Goal: Navigation & Orientation: Find specific page/section

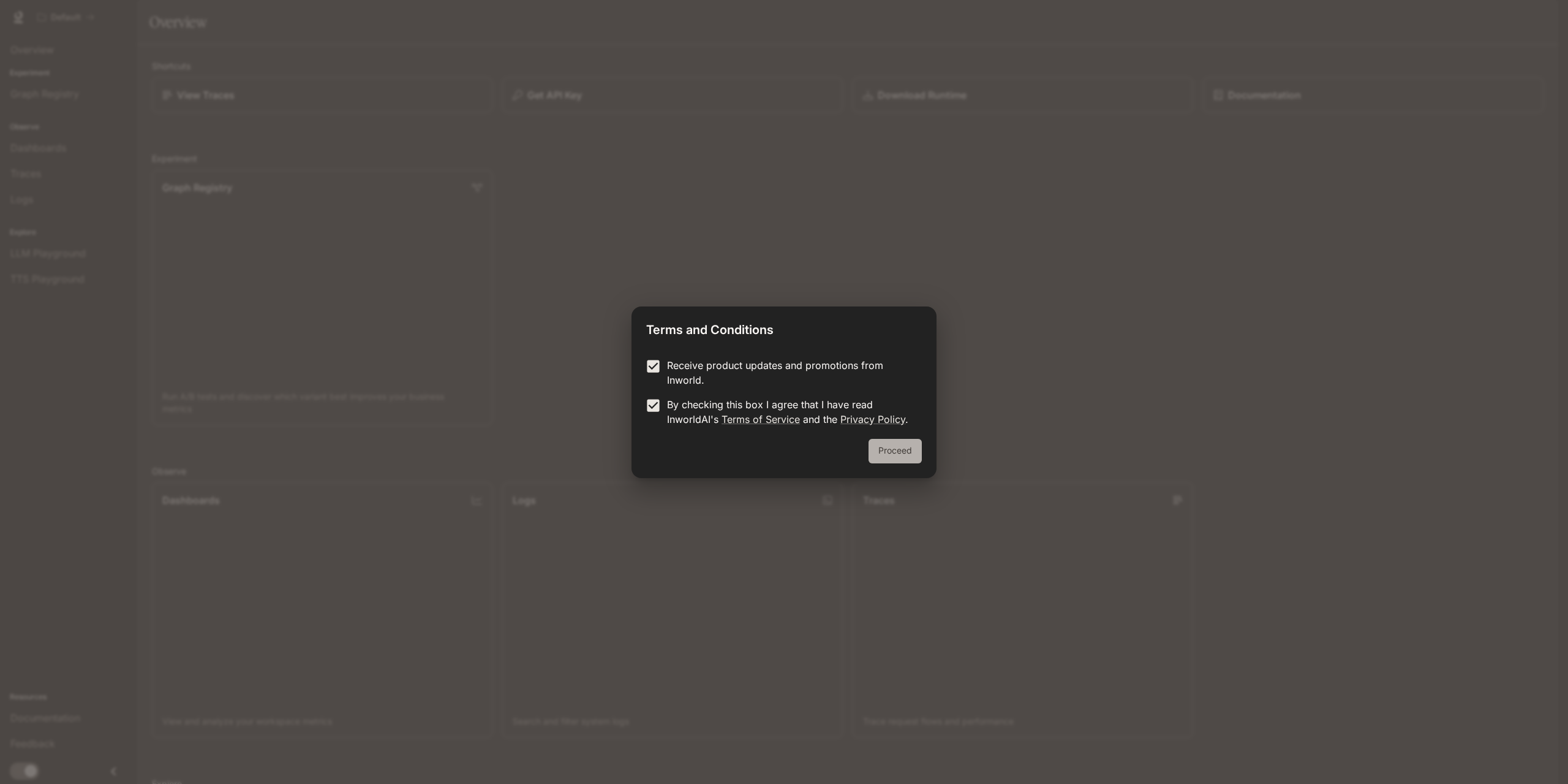
click at [883, 450] on button "Proceed" at bounding box center [895, 451] width 53 height 25
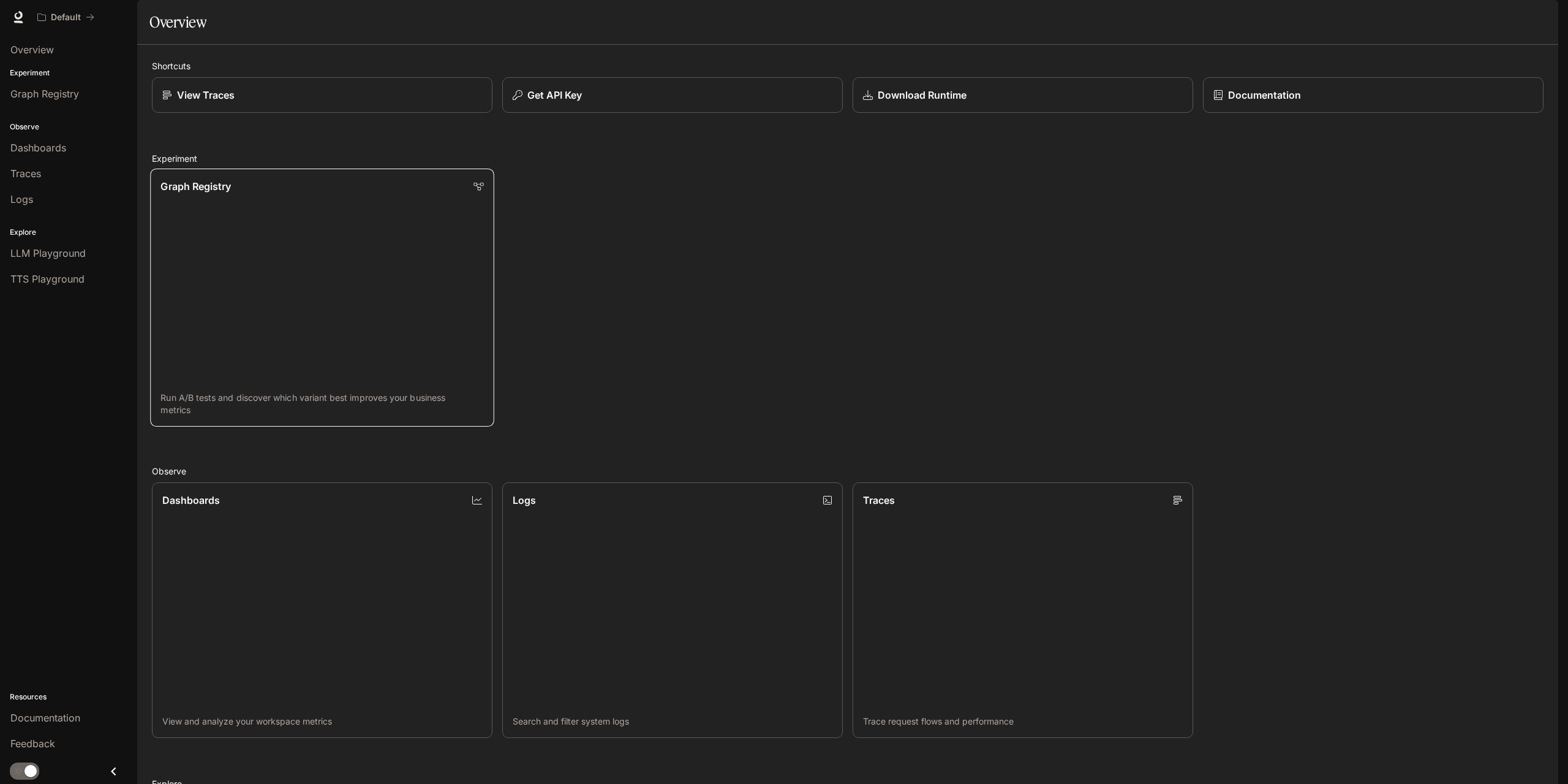
click at [223, 274] on link "Graph Registry Run A/B tests and discover which variant best improves your busi…" at bounding box center [322, 298] width 344 height 258
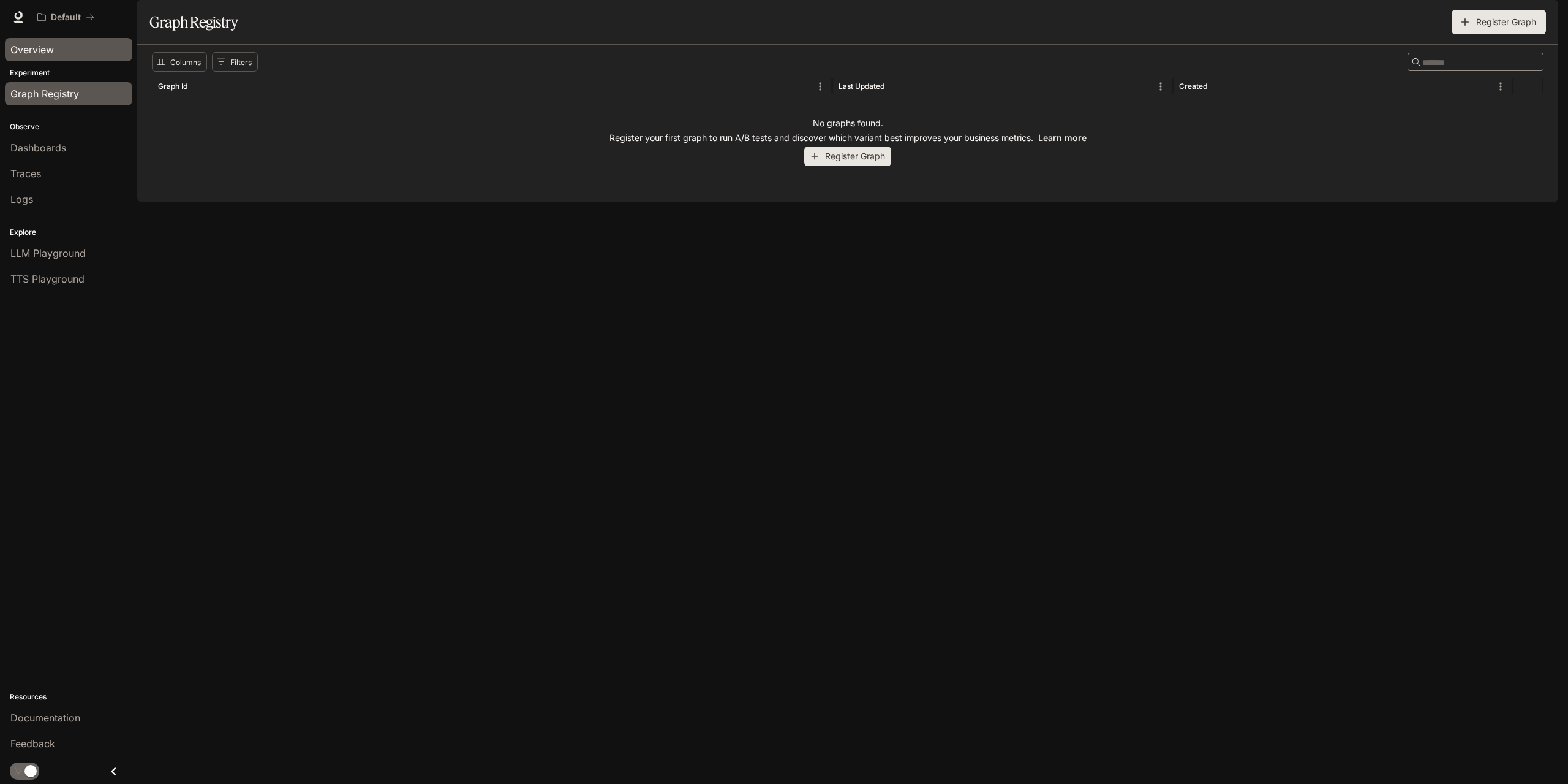
click at [79, 55] on div "Overview" at bounding box center [68, 50] width 116 height 15
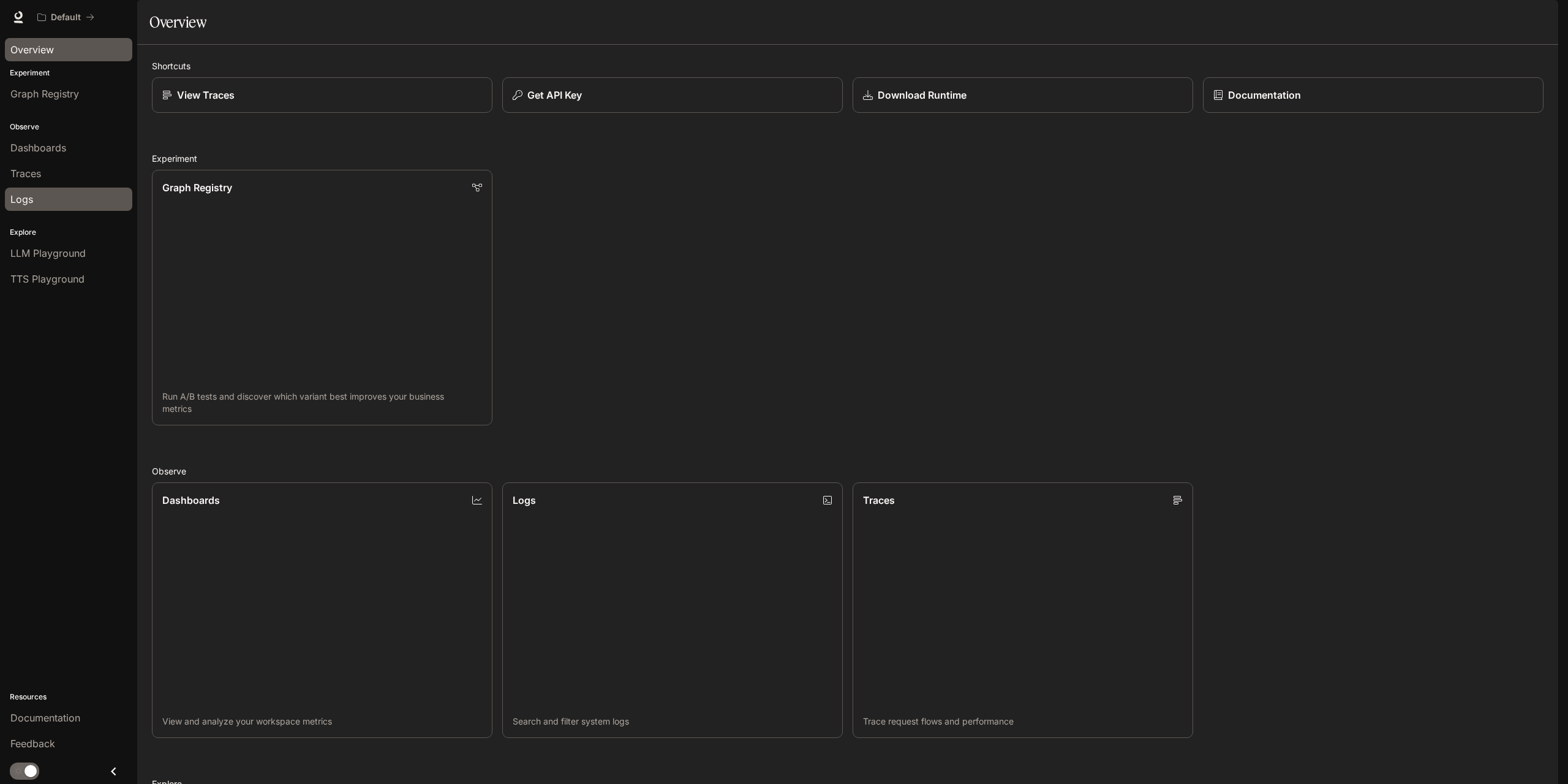
click at [58, 196] on div "Logs" at bounding box center [68, 199] width 116 height 15
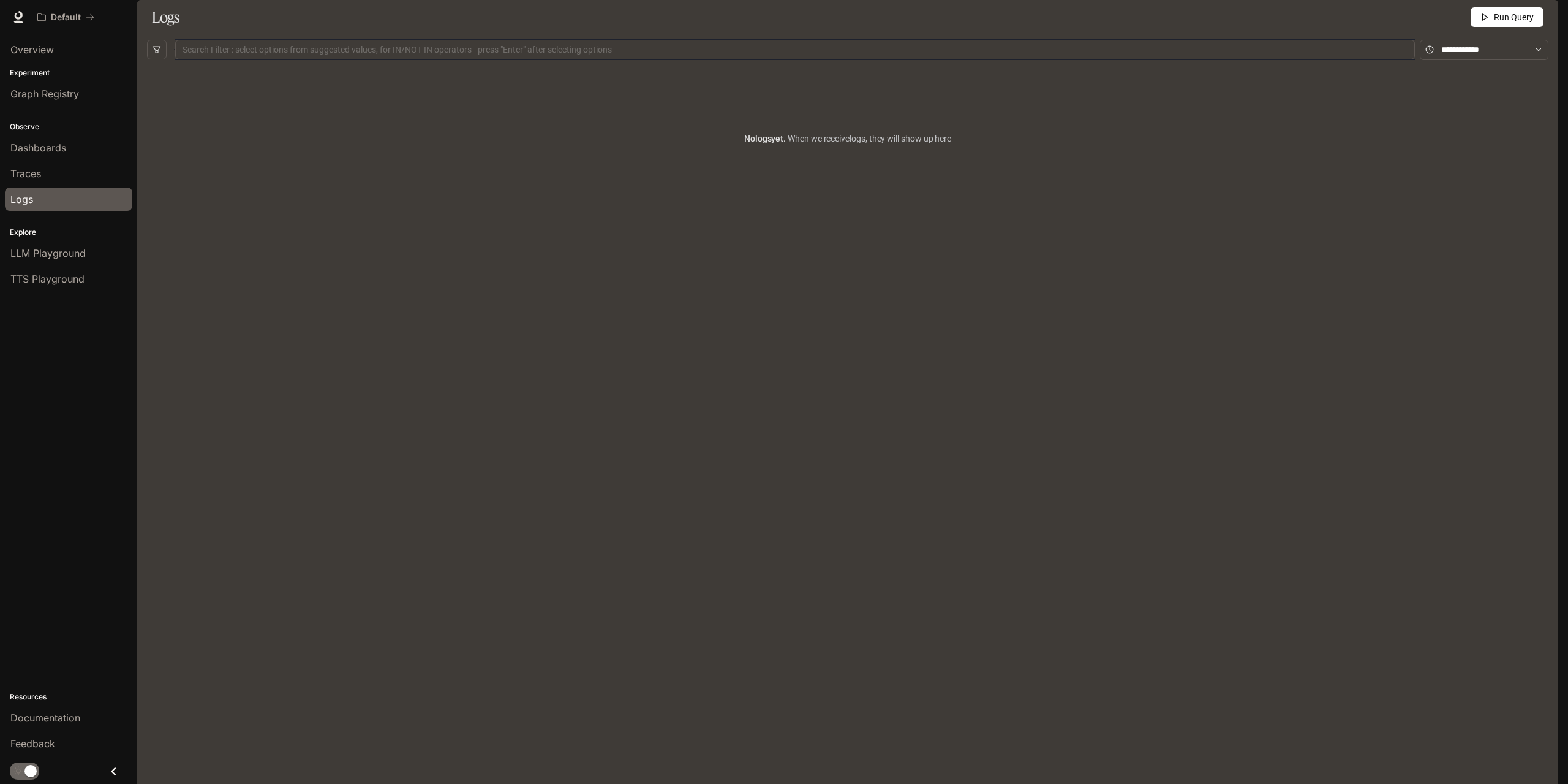
drag, startPoint x: 438, startPoint y: 192, endPoint x: 245, endPoint y: 170, distance: 194.2
click at [435, 192] on div "No logs yet. When we receive logs , they will show up here" at bounding box center [848, 138] width 1401 height 147
click at [68, 58] on link "Overview" at bounding box center [68, 50] width 127 height 23
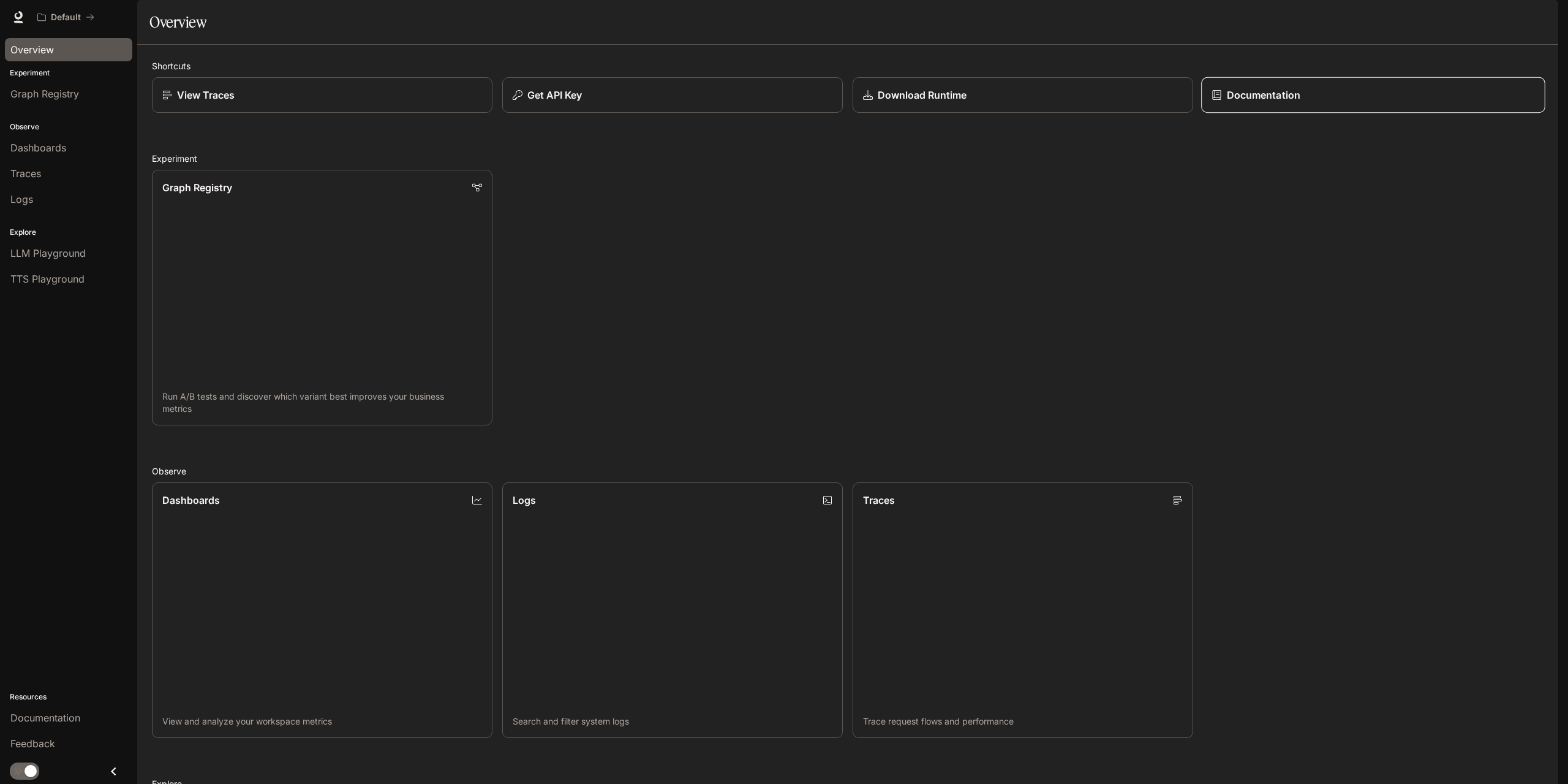
click at [1281, 103] on p "Documentation" at bounding box center [1263, 95] width 73 height 15
click at [274, 250] on link "Graph Registry Run A/B tests and discover which variant best improves your busi…" at bounding box center [322, 298] width 344 height 258
